Goal: Find specific page/section

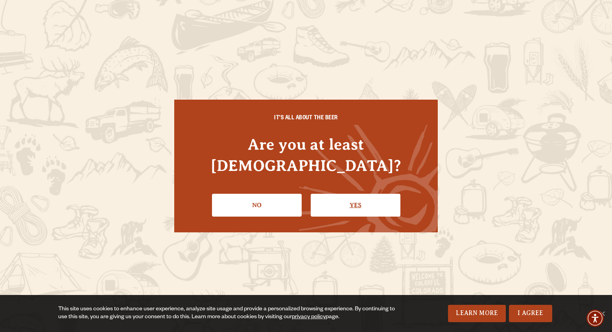
click at [356, 194] on link "Yes" at bounding box center [356, 205] width 90 height 23
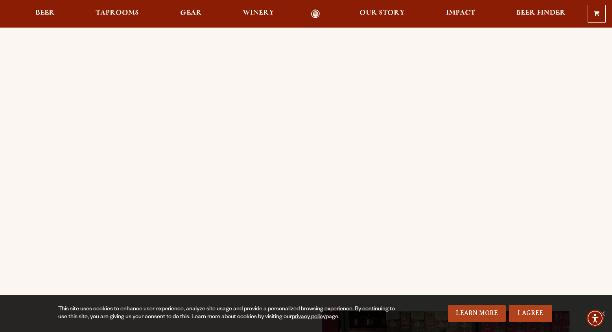
scroll to position [72, 0]
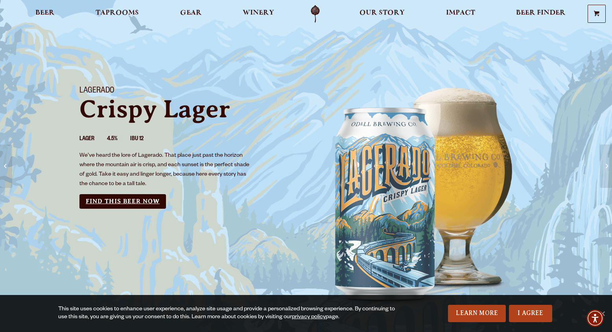
click at [137, 199] on link "Find this Beer Now" at bounding box center [122, 201] width 87 height 15
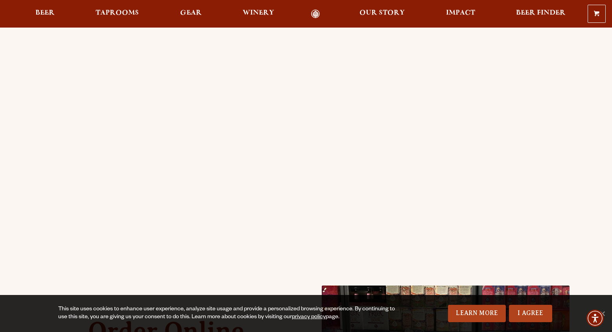
scroll to position [96, 0]
